Goal: Check status: Check status

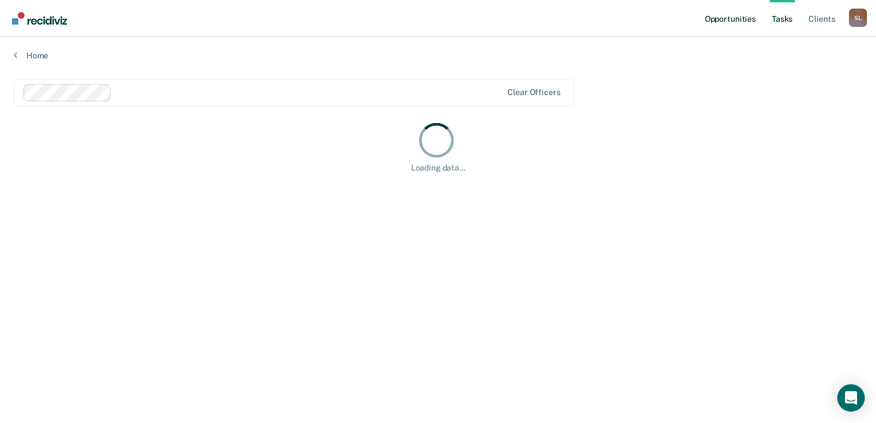
click at [730, 23] on link "Opportunities" at bounding box center [730, 18] width 56 height 37
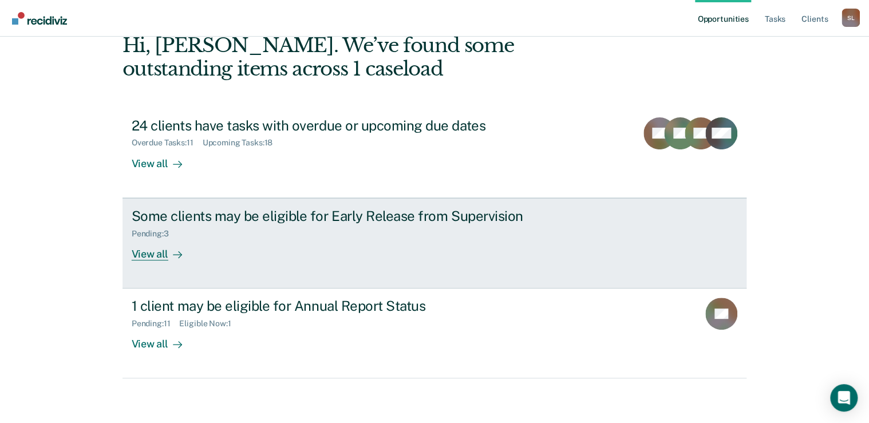
scroll to position [63, 0]
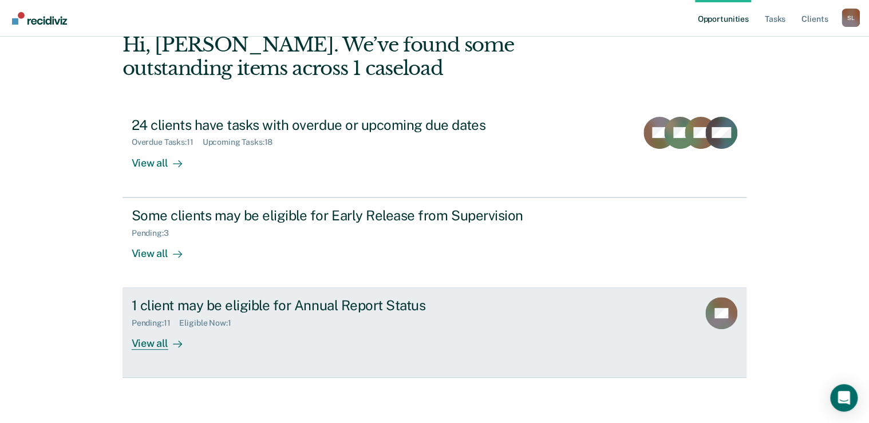
click at [321, 332] on div "1 client may be eligible for Annual Report Status Pending : 11 Eligible Now : 1…" at bounding box center [346, 323] width 429 height 53
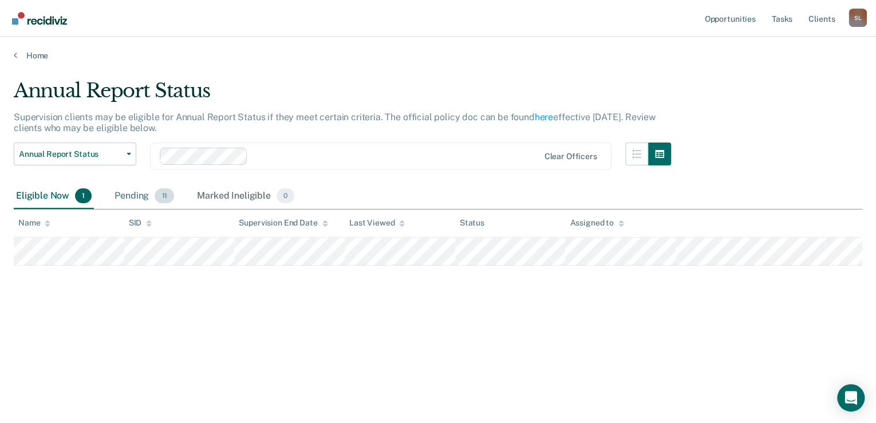
click at [136, 197] on div "Pending 11" at bounding box center [144, 196] width 64 height 25
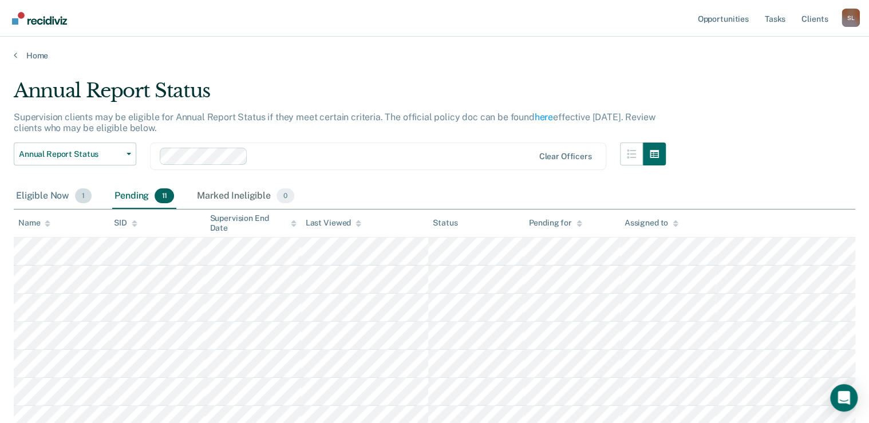
click at [40, 195] on div "Eligible Now 1" at bounding box center [54, 196] width 80 height 25
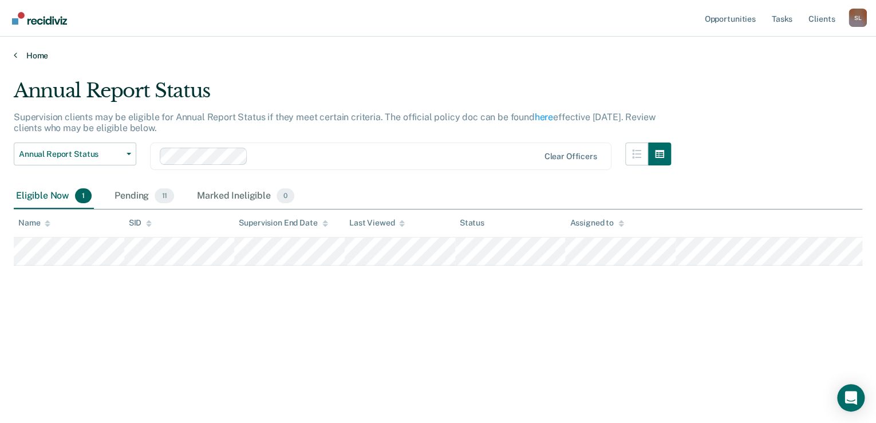
click at [14, 54] on icon at bounding box center [15, 54] width 3 height 9
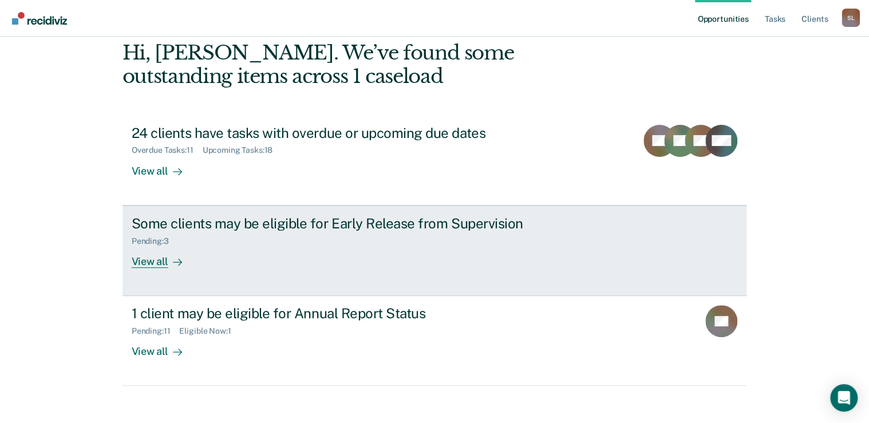
scroll to position [63, 0]
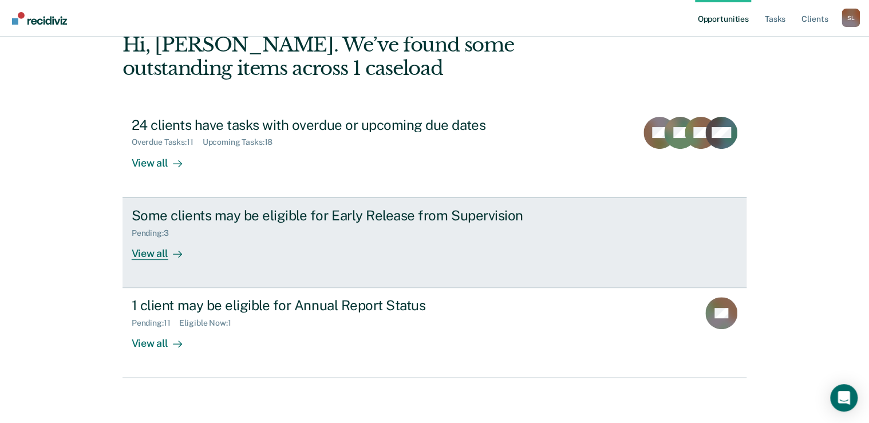
click at [377, 243] on div "Some clients may be eligible for Early Release from Supervision Pending : 3 Vie…" at bounding box center [346, 233] width 429 height 53
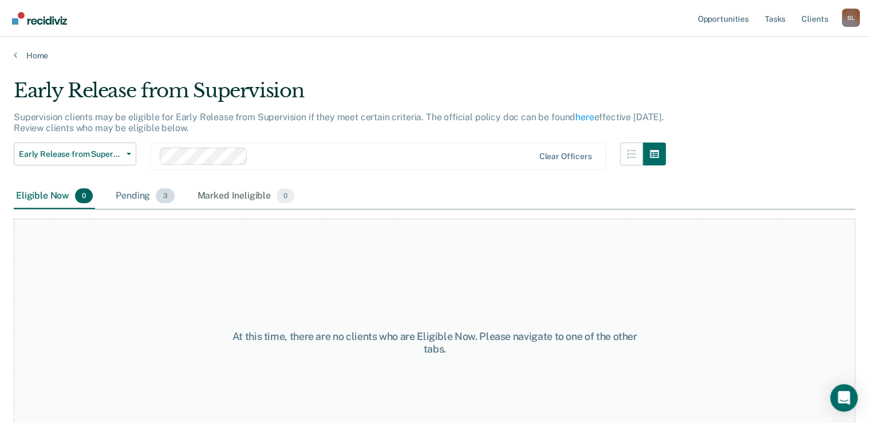
click at [139, 197] on div "Pending 3" at bounding box center [144, 196] width 63 height 25
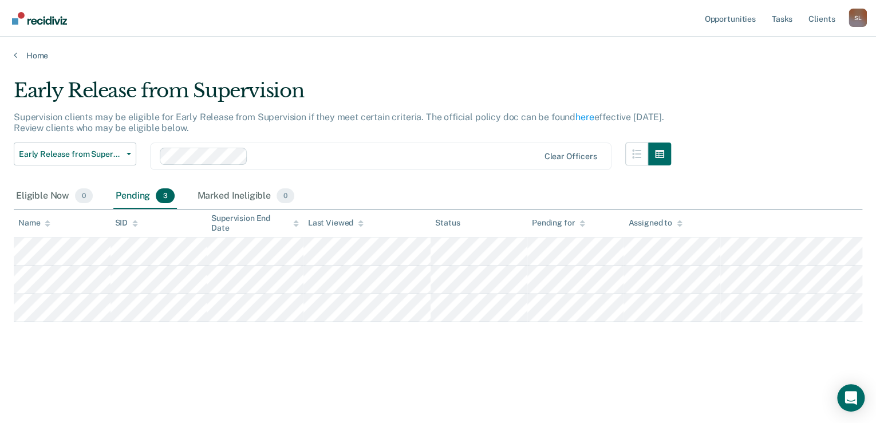
click at [361, 158] on div at bounding box center [395, 155] width 286 height 13
